Goal: Information Seeking & Learning: Learn about a topic

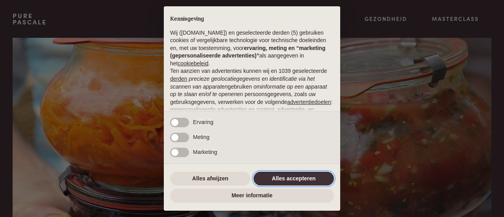
click at [286, 177] on button "Alles accepteren" at bounding box center [293, 179] width 80 height 14
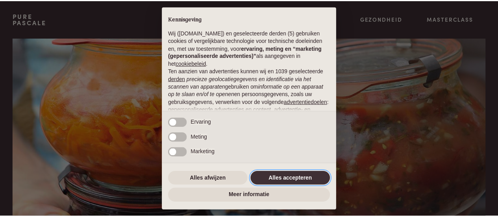
scroll to position [99, 0]
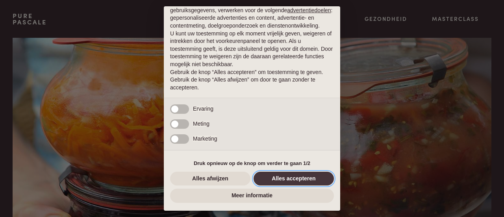
click at [286, 176] on button "Alles accepteren" at bounding box center [293, 179] width 80 height 14
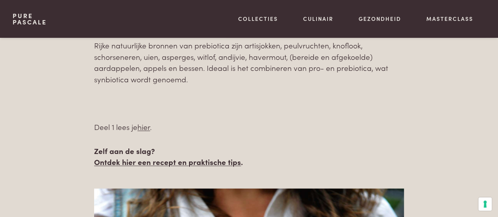
scroll to position [955, 0]
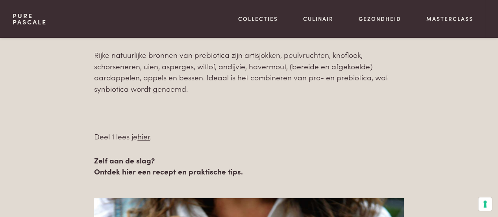
click at [159, 171] on link "Ontdek hier een recept en praktische tips" at bounding box center [167, 171] width 147 height 11
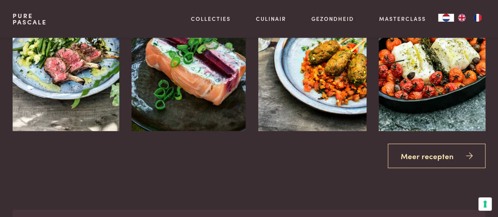
scroll to position [1141, 0]
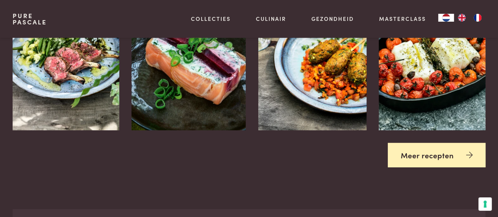
click at [402, 148] on link "Meer recepten" at bounding box center [437, 155] width 98 height 25
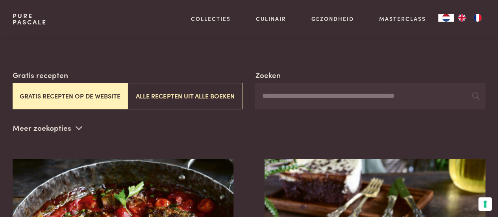
scroll to position [157, 0]
